Goal: Transaction & Acquisition: Purchase product/service

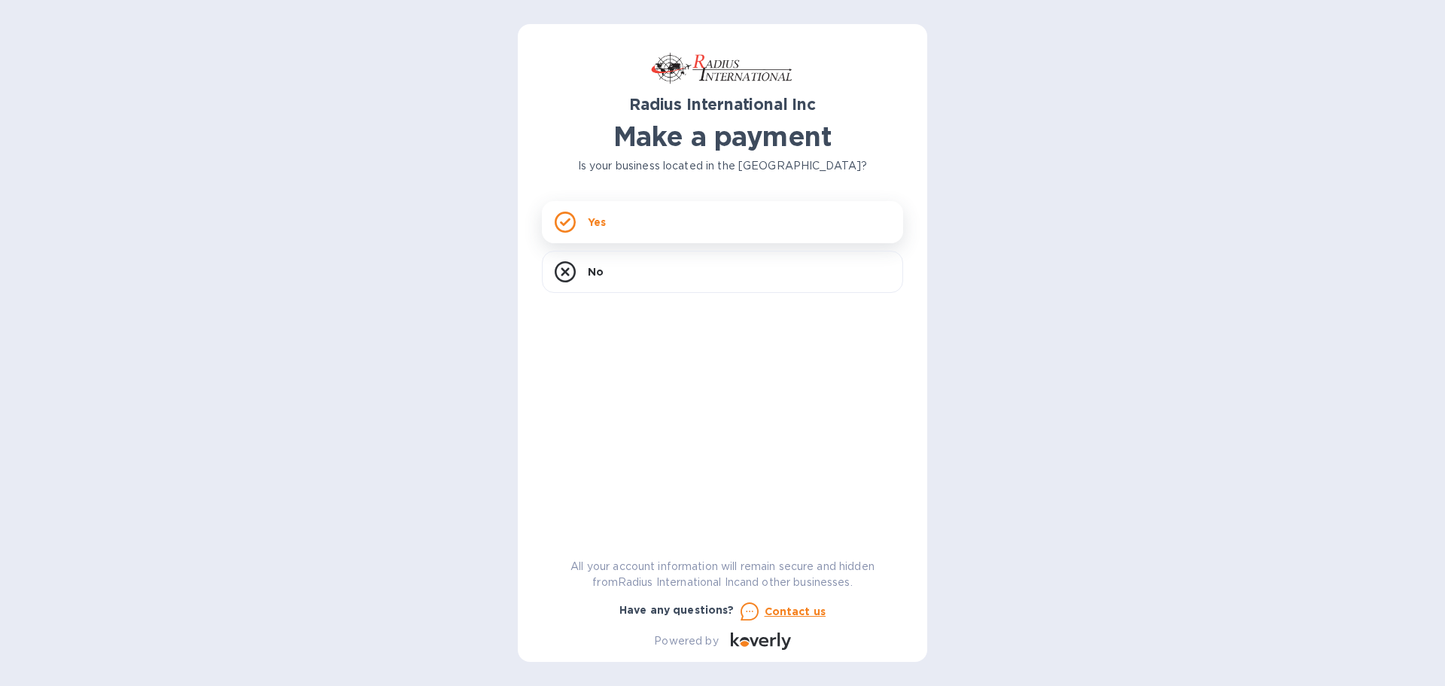
click at [566, 221] on icon at bounding box center [565, 221] width 11 height 8
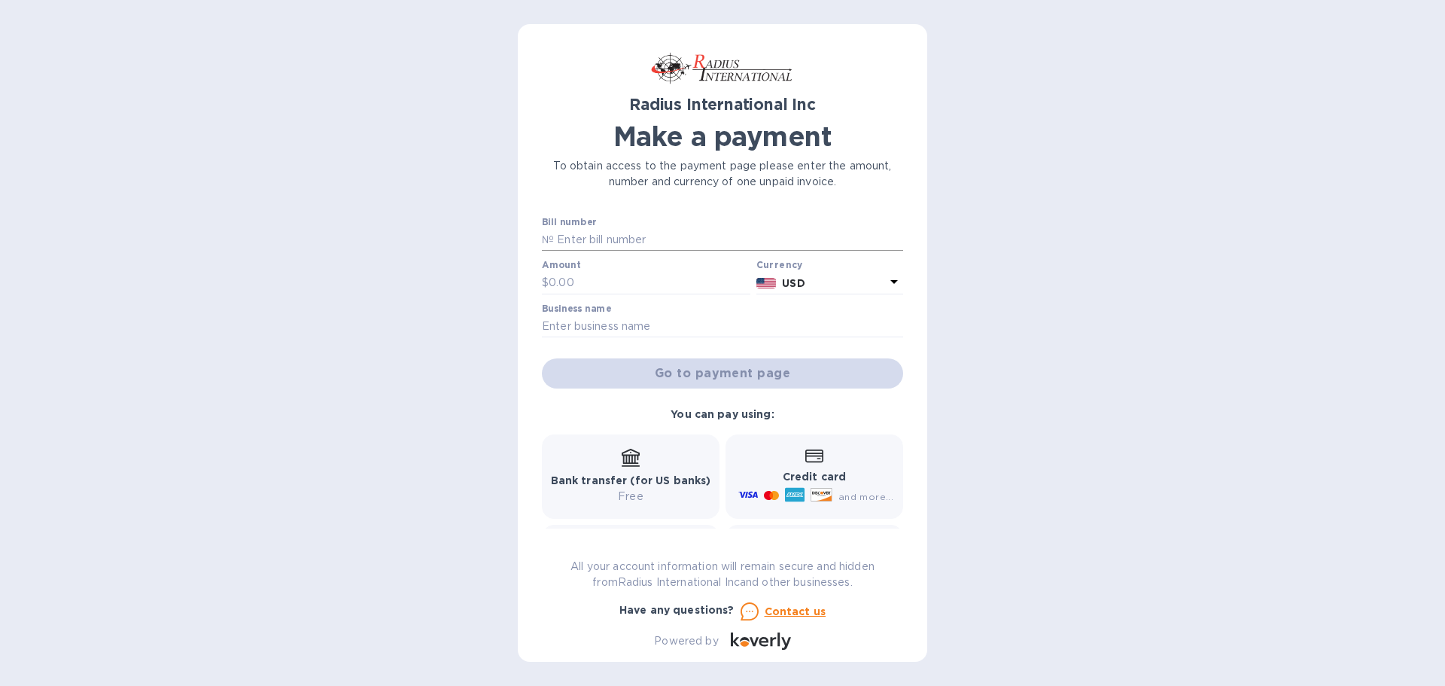
click at [596, 239] on input "text" at bounding box center [728, 240] width 349 height 23
click at [605, 238] on input "text" at bounding box center [728, 240] width 349 height 23
type input "sai0095968"
type input "5,388.12"
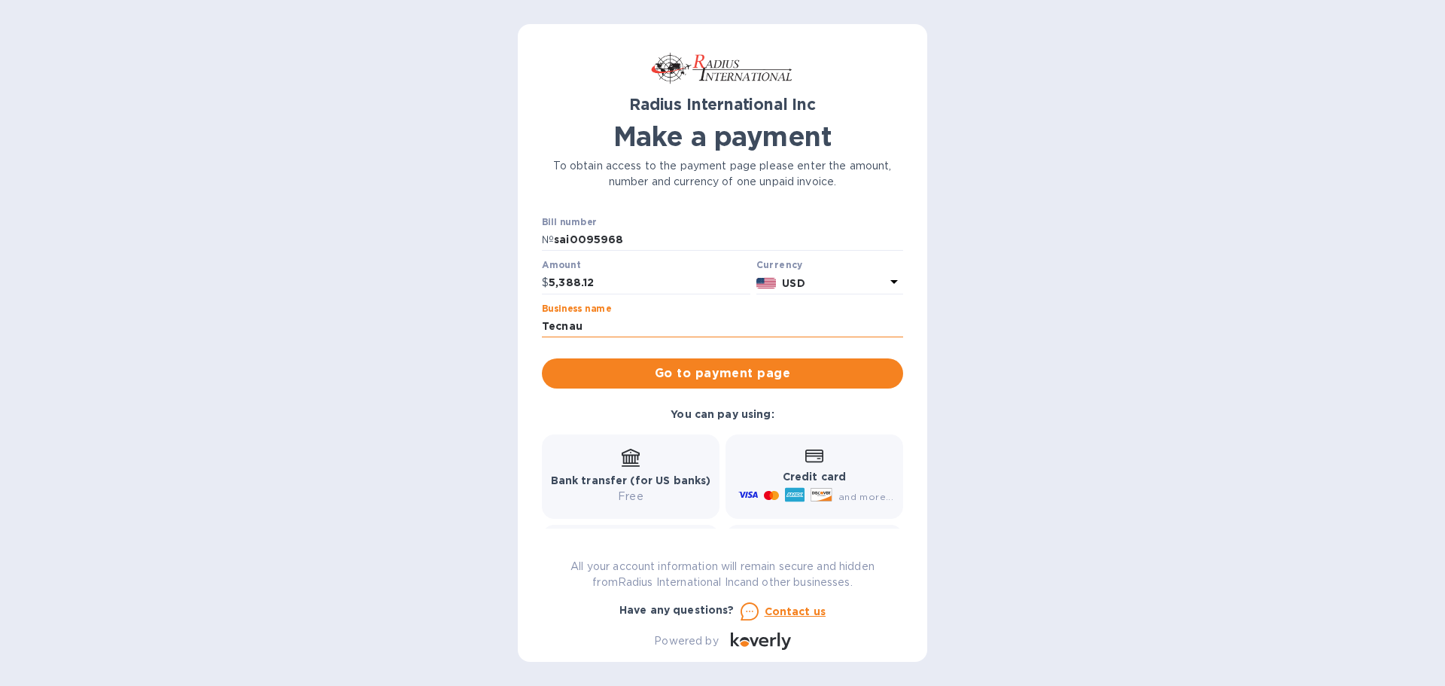
type input "Tecnau, Inc."
click at [576, 236] on input "sai0095968" at bounding box center [728, 240] width 349 height 23
type input "sai00095968"
click at [682, 388] on button "Go to payment page" at bounding box center [722, 373] width 361 height 30
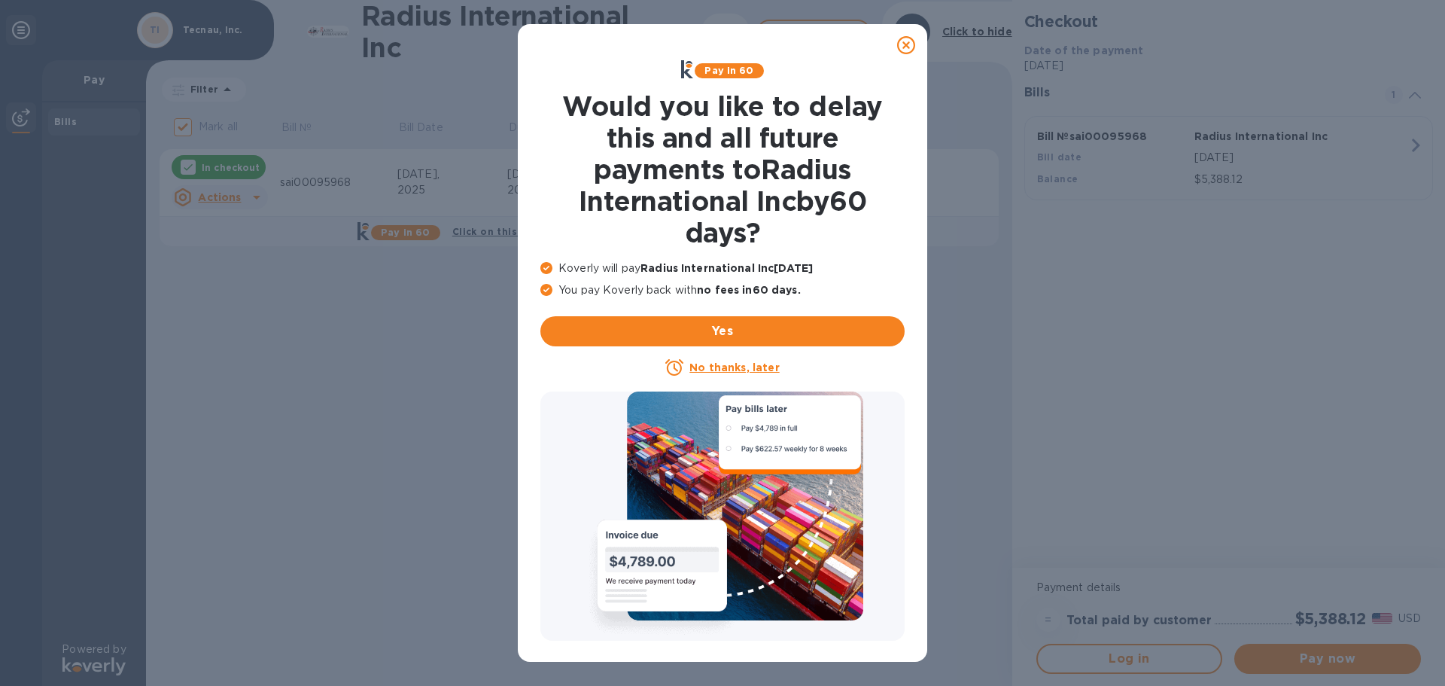
click at [715, 367] on u "No thanks, later" at bounding box center [734, 367] width 90 height 12
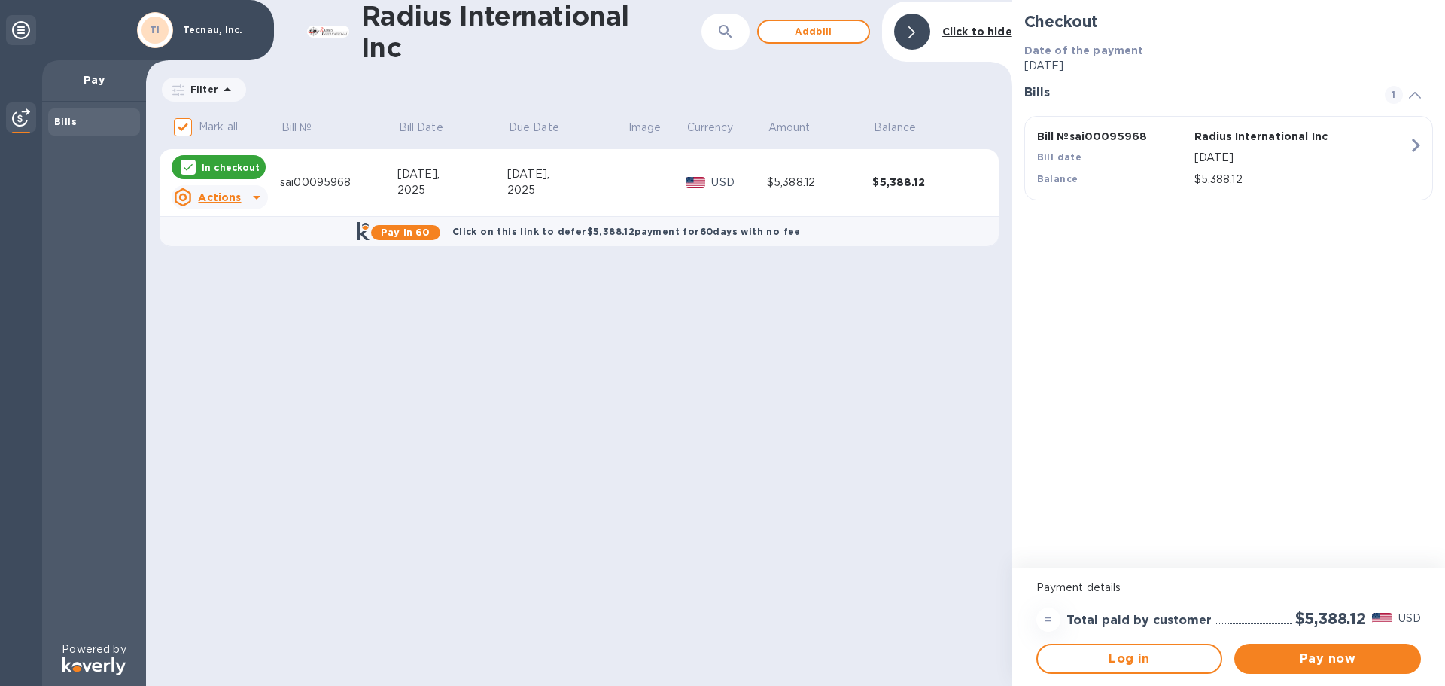
click at [256, 196] on icon at bounding box center [257, 198] width 8 height 4
click at [256, 196] on div at bounding box center [722, 343] width 1445 height 686
click at [22, 29] on icon at bounding box center [21, 30] width 18 height 18
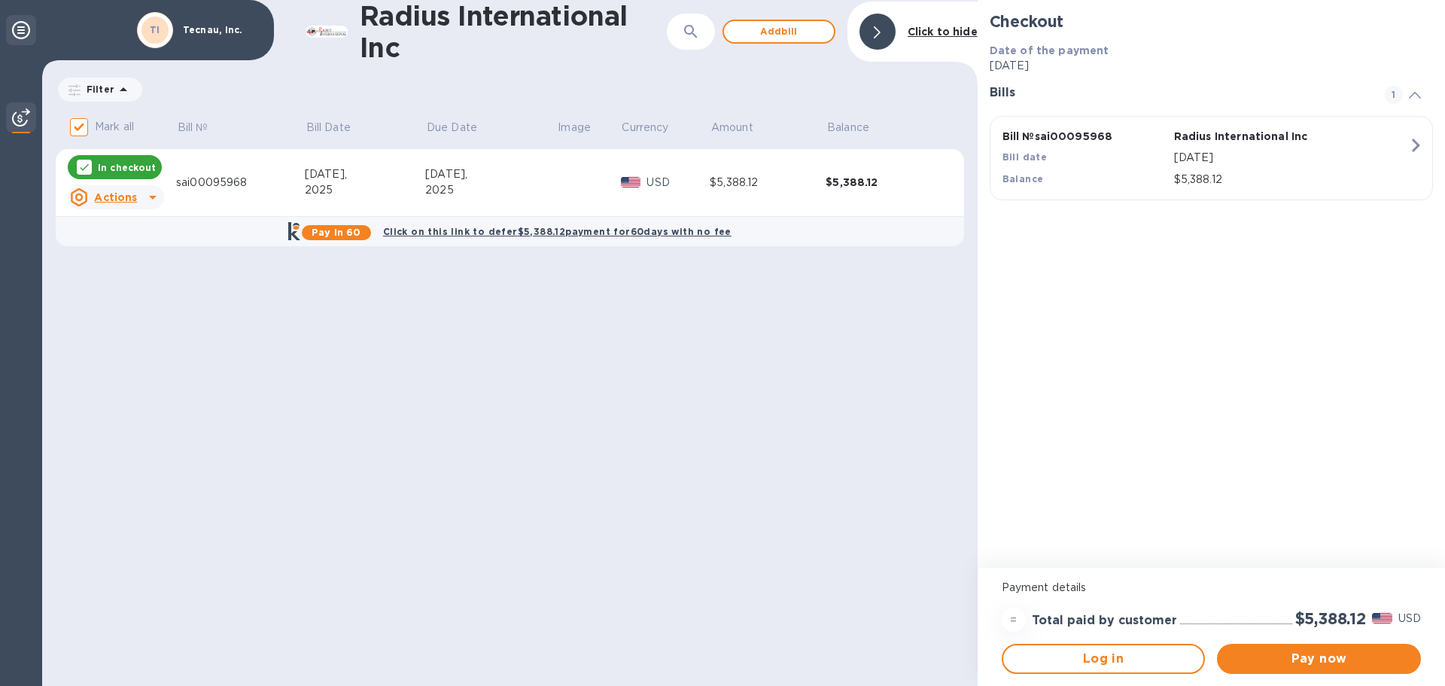
click at [22, 29] on icon at bounding box center [21, 30] width 18 height 18
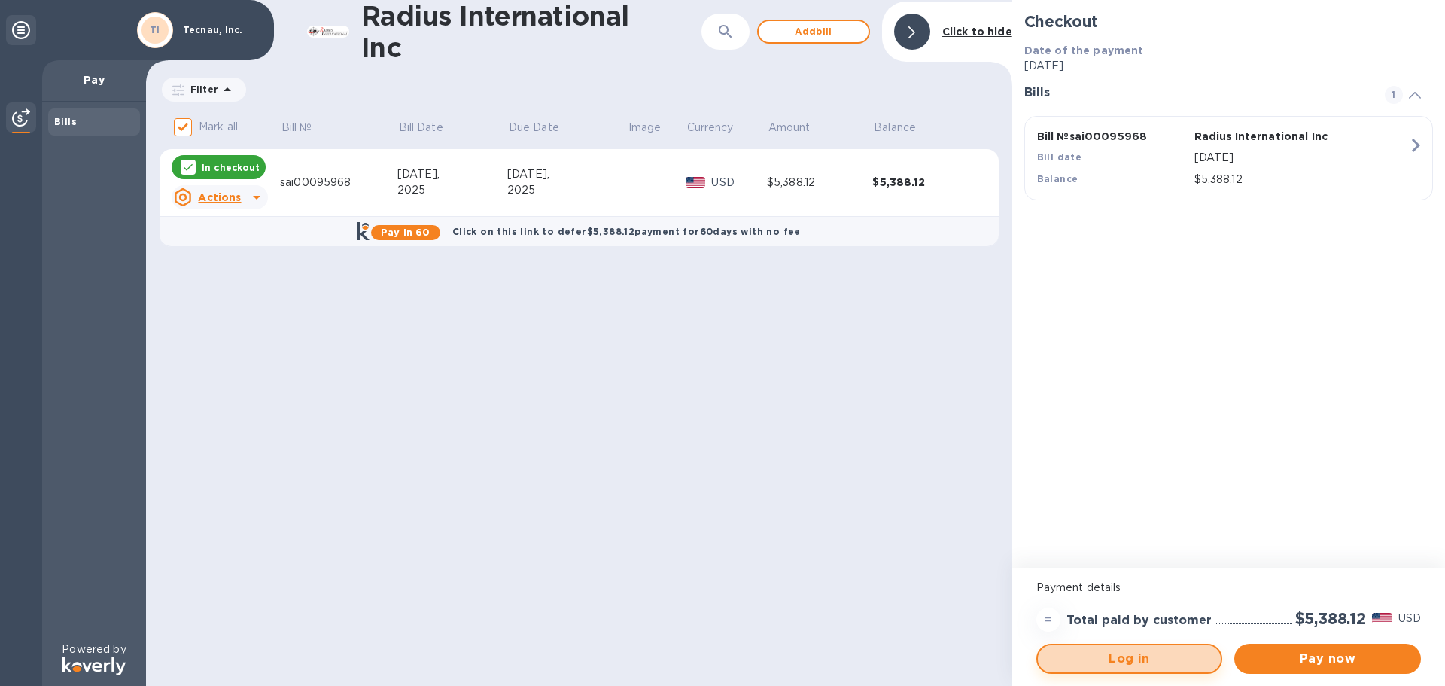
click at [1139, 652] on span "Log in" at bounding box center [1130, 658] width 160 height 18
